Goal: Information Seeking & Learning: Learn about a topic

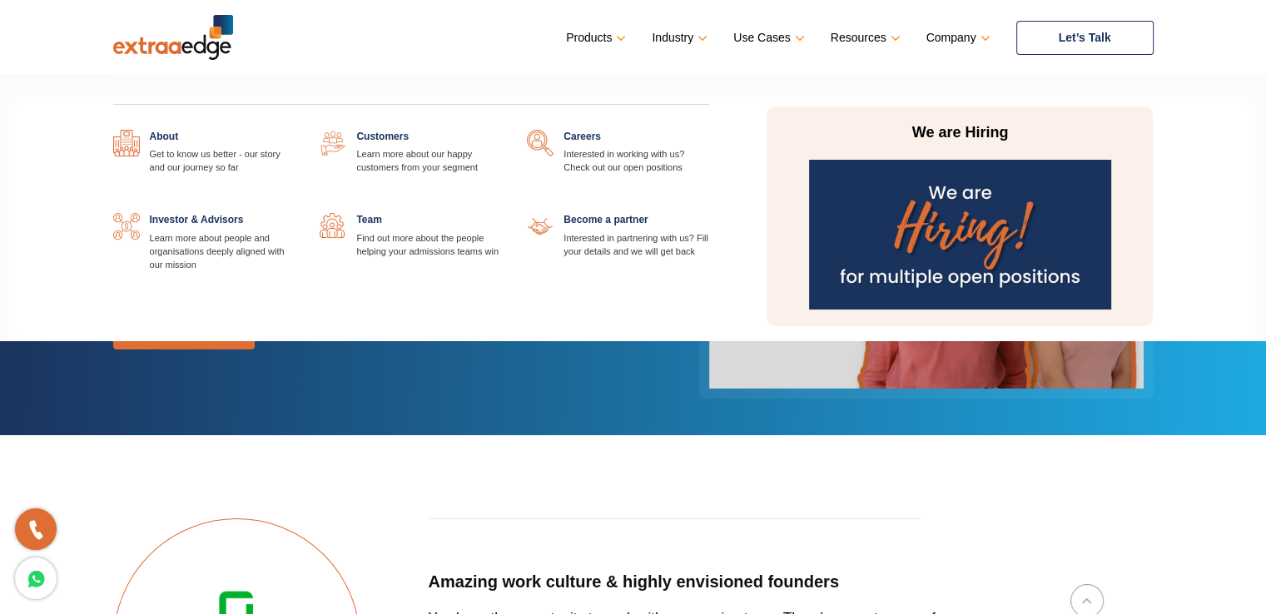
click at [709, 130] on link at bounding box center [709, 130] width 0 height 0
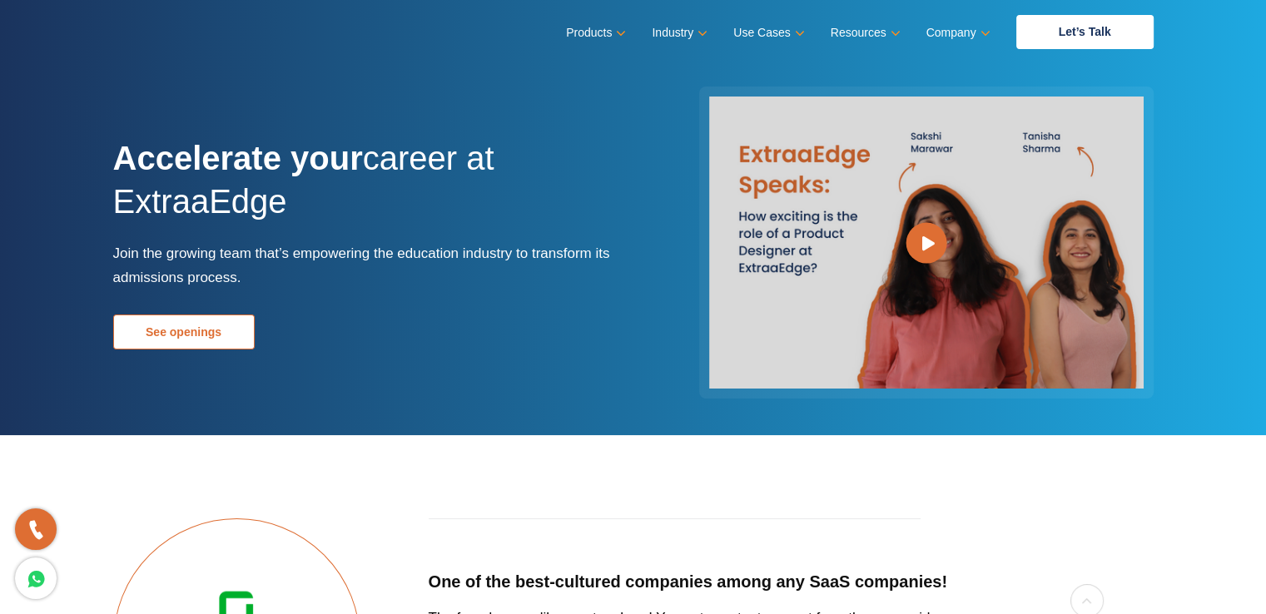
click at [203, 330] on link "See openings" at bounding box center [184, 332] width 142 height 35
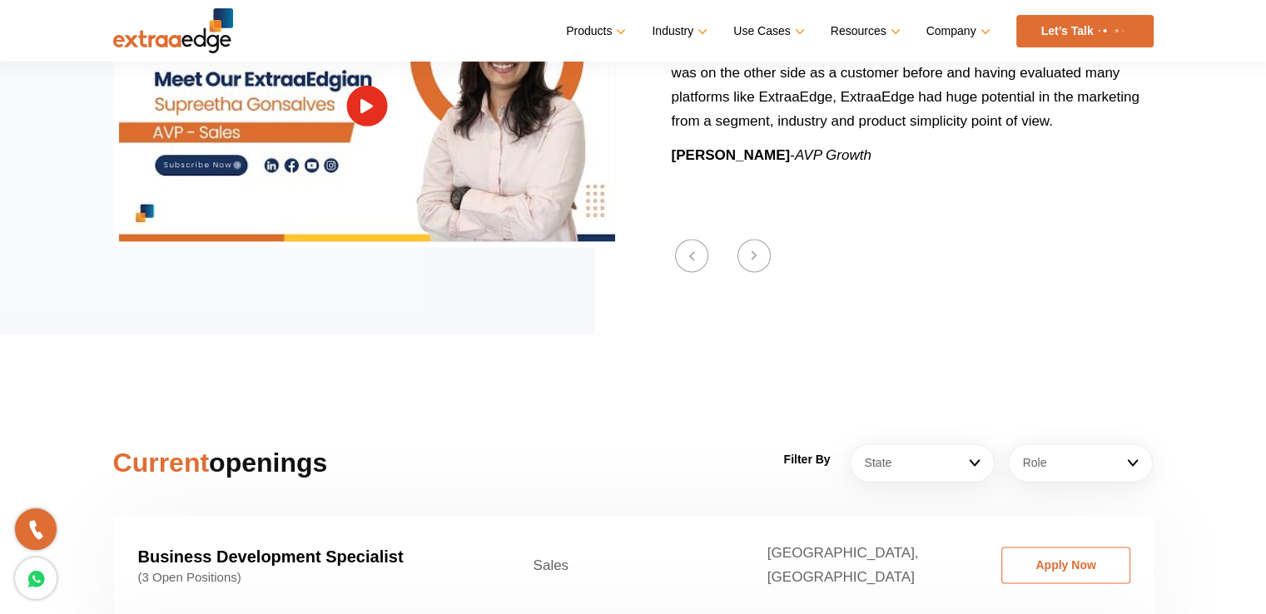
scroll to position [2189, 0]
